Goal: Manage account settings

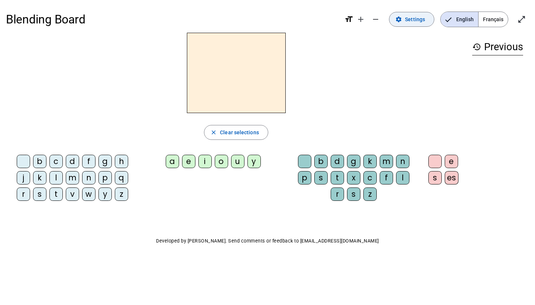
click at [409, 19] on span "Settings" at bounding box center [415, 19] width 20 height 9
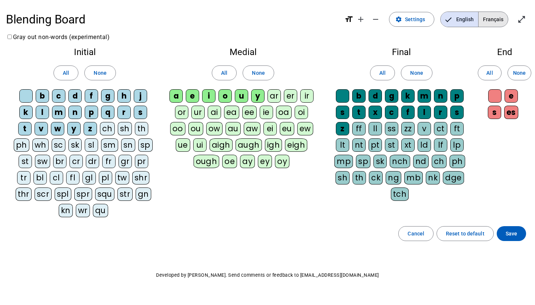
click at [492, 24] on span "Français" at bounding box center [493, 19] width 29 height 15
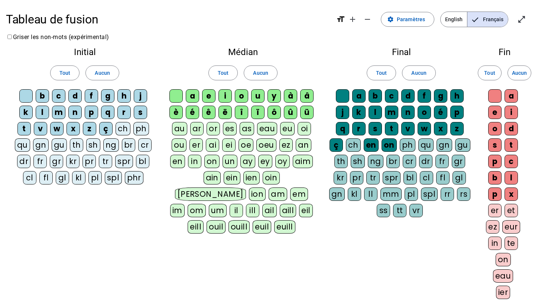
click at [93, 110] on div "p" at bounding box center [91, 112] width 13 height 13
click at [97, 113] on div "p" at bounding box center [91, 112] width 13 height 13
click at [428, 13] on span at bounding box center [407, 19] width 53 height 18
click at [414, 22] on span "Paramètres" at bounding box center [411, 19] width 28 height 9
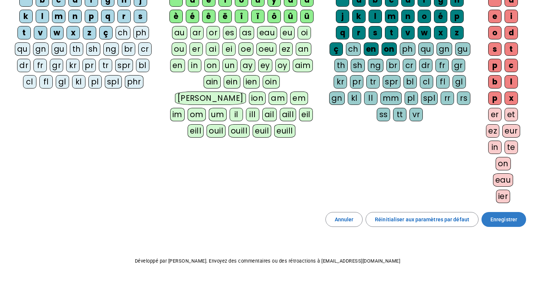
click at [505, 217] on span "Enregistrer" at bounding box center [503, 219] width 27 height 9
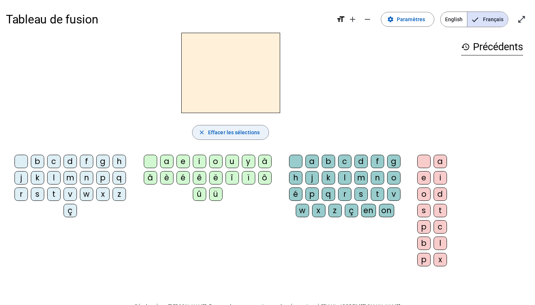
click at [218, 135] on span "Effacer les sélections" at bounding box center [234, 132] width 52 height 9
click at [203, 132] on mat-icon "close" at bounding box center [201, 132] width 7 height 7
click at [412, 22] on span "Paramètres" at bounding box center [411, 19] width 28 height 9
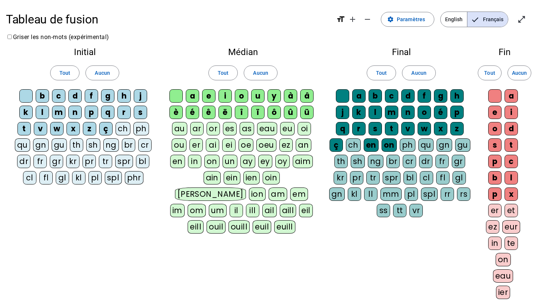
click at [94, 113] on div "p" at bounding box center [91, 112] width 13 height 13
click at [262, 130] on div "eau" at bounding box center [267, 128] width 20 height 13
click at [92, 112] on div "p" at bounding box center [91, 112] width 13 height 13
click at [181, 130] on div "au" at bounding box center [179, 128] width 15 height 13
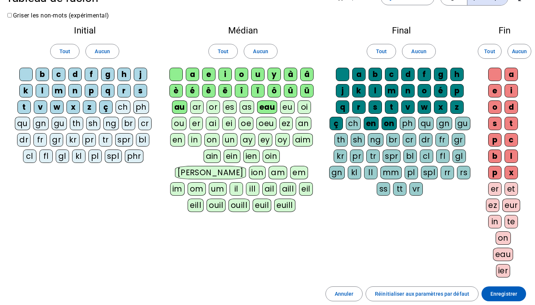
scroll to position [21, 0]
click at [496, 295] on span "Enregistrer" at bounding box center [503, 293] width 27 height 9
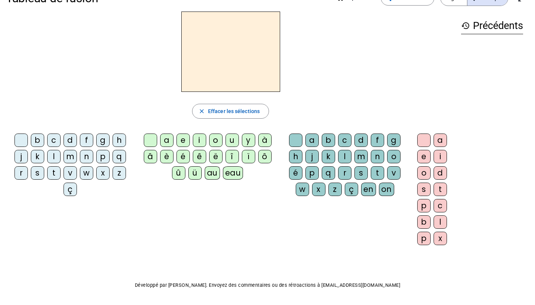
click at [106, 155] on div "p" at bounding box center [102, 156] width 13 height 13
click at [240, 173] on div "eau" at bounding box center [233, 172] width 20 height 13
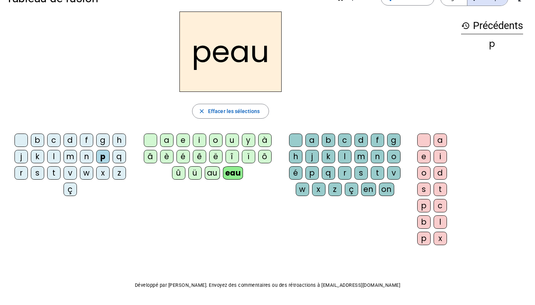
click at [107, 157] on div "p" at bounding box center [102, 156] width 13 height 13
click at [105, 155] on div "p" at bounding box center [102, 156] width 13 height 13
click at [35, 141] on div "b" at bounding box center [37, 139] width 13 height 13
click at [41, 174] on div "s" at bounding box center [37, 172] width 13 height 13
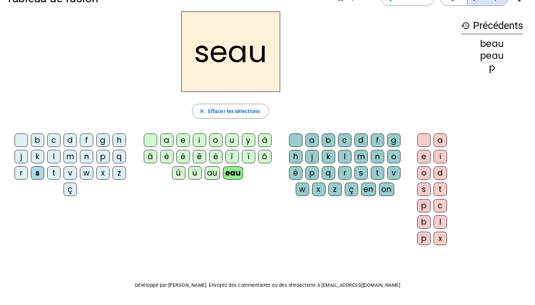
click at [71, 171] on div "v" at bounding box center [70, 172] width 13 height 13
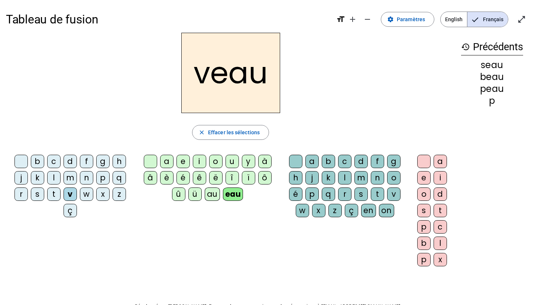
click at [71, 194] on div "v" at bounding box center [70, 193] width 13 height 13
click at [227, 127] on span "button" at bounding box center [230, 132] width 76 height 18
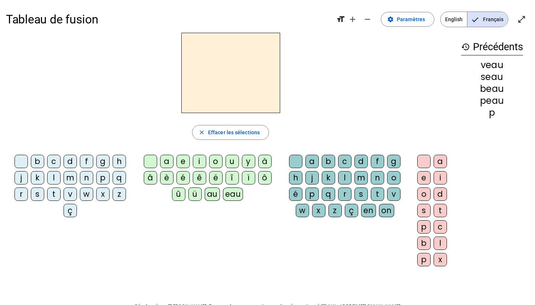
click at [234, 192] on div "eau" at bounding box center [233, 193] width 20 height 13
click at [218, 194] on div "au" at bounding box center [212, 193] width 15 height 13
click at [320, 210] on div "x" at bounding box center [318, 210] width 13 height 13
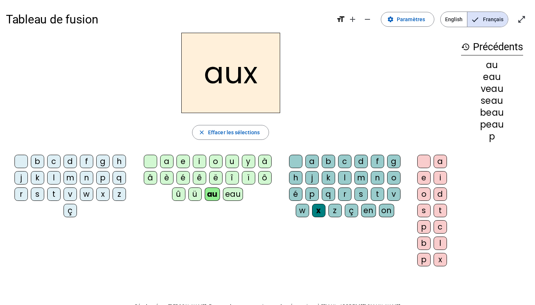
click at [54, 197] on div "t" at bounding box center [53, 193] width 13 height 13
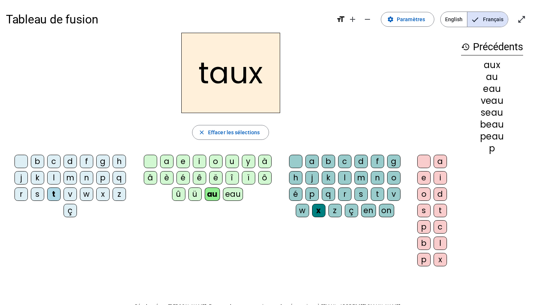
click at [72, 180] on div "m" at bounding box center [70, 177] width 13 height 13
